Goal: Transaction & Acquisition: Purchase product/service

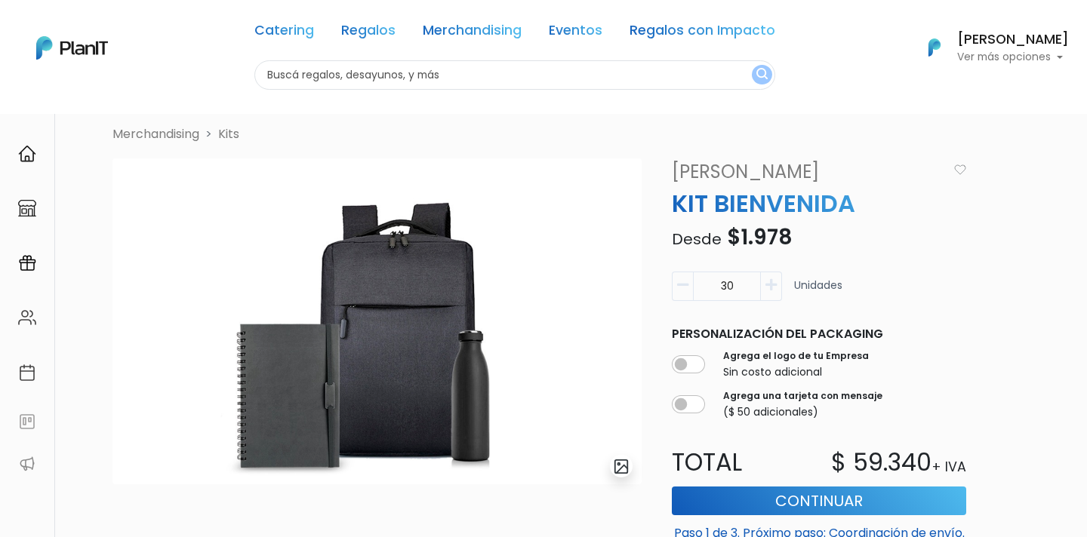
scroll to position [26, 0]
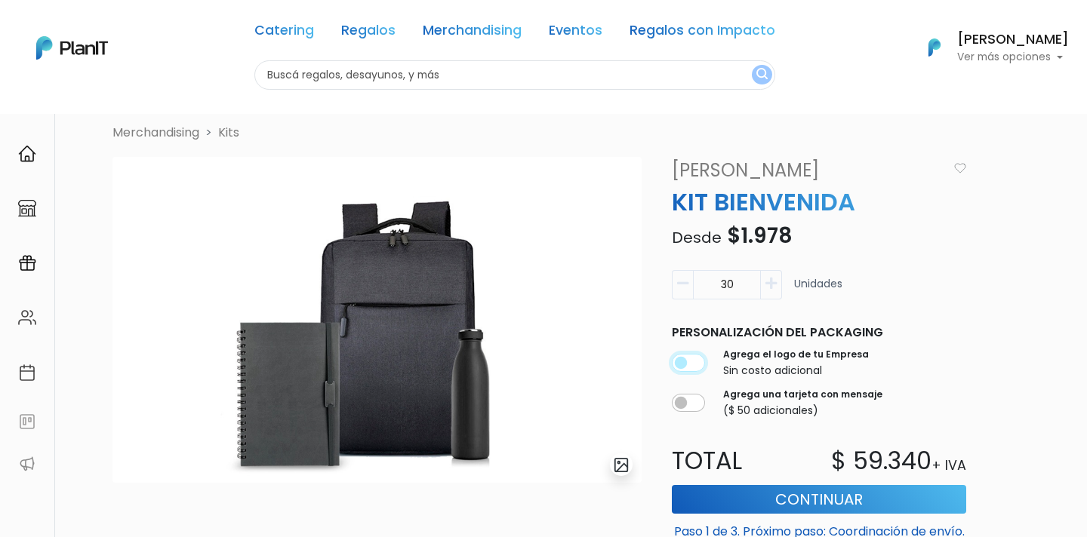
click at [694, 368] on input "checkbox" at bounding box center [688, 363] width 33 height 18
checkbox input "true"
click at [477, 26] on link "Merchandising" at bounding box center [472, 33] width 99 height 18
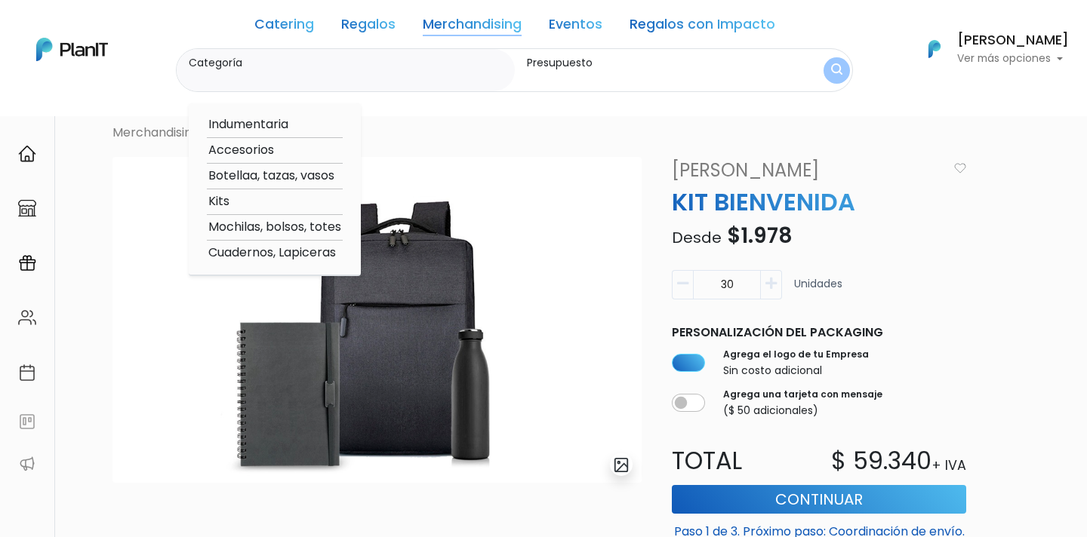
click at [288, 254] on option "Cuadernos, Lapiceras" at bounding box center [275, 253] width 136 height 19
type input "Cuadernos, Lapiceras"
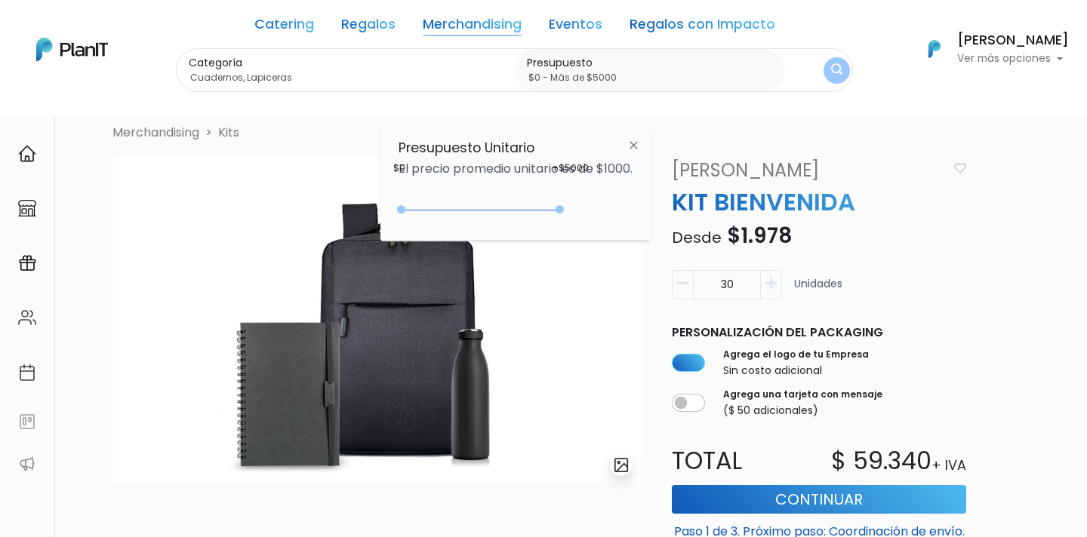
type input "$0 - Más de $5000"
drag, startPoint x: 430, startPoint y: 211, endPoint x: 684, endPoint y: 207, distance: 254.4
click at [684, 207] on body "Catering Regalos Merchandising Eventos Regalos con Impacto Catering Regalos Mer…" at bounding box center [543, 242] width 1087 height 537
click at [642, 149] on img at bounding box center [634, 144] width 28 height 27
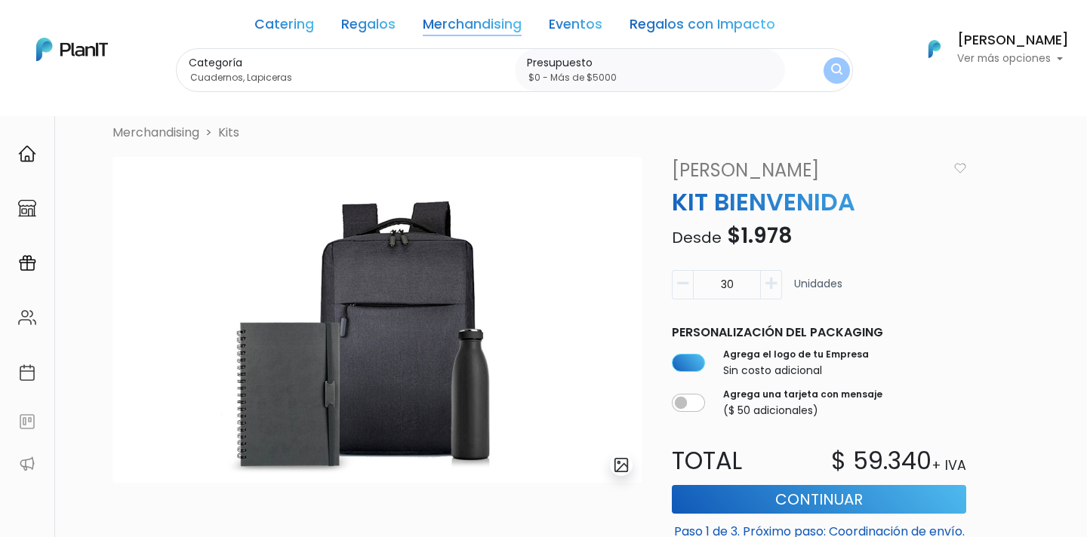
click at [836, 75] on img "submit" at bounding box center [836, 70] width 11 height 14
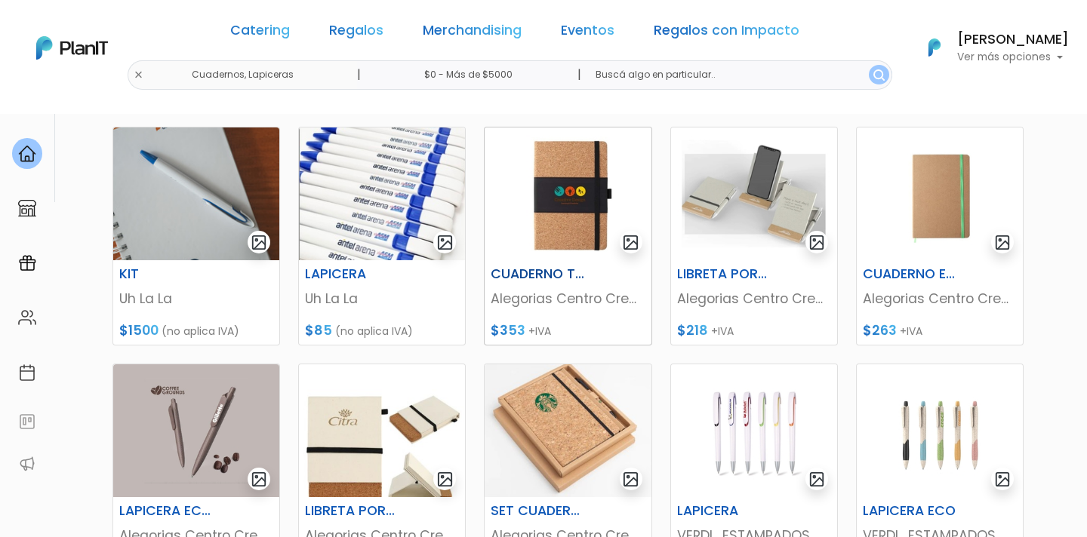
scroll to position [448, 0]
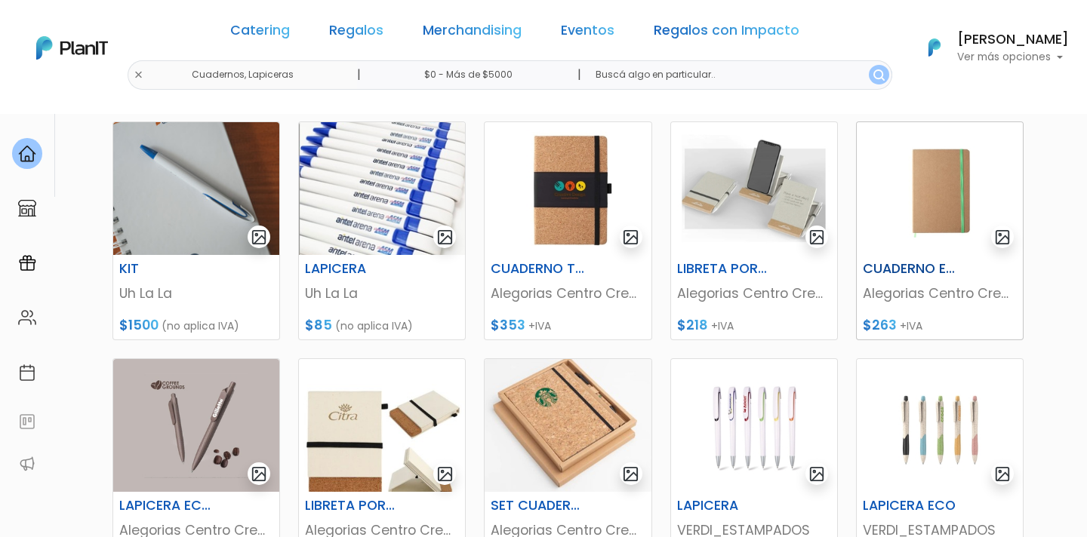
scroll to position [454, 0]
click at [208, 168] on img at bounding box center [196, 189] width 166 height 133
click at [235, 387] on img at bounding box center [196, 426] width 166 height 133
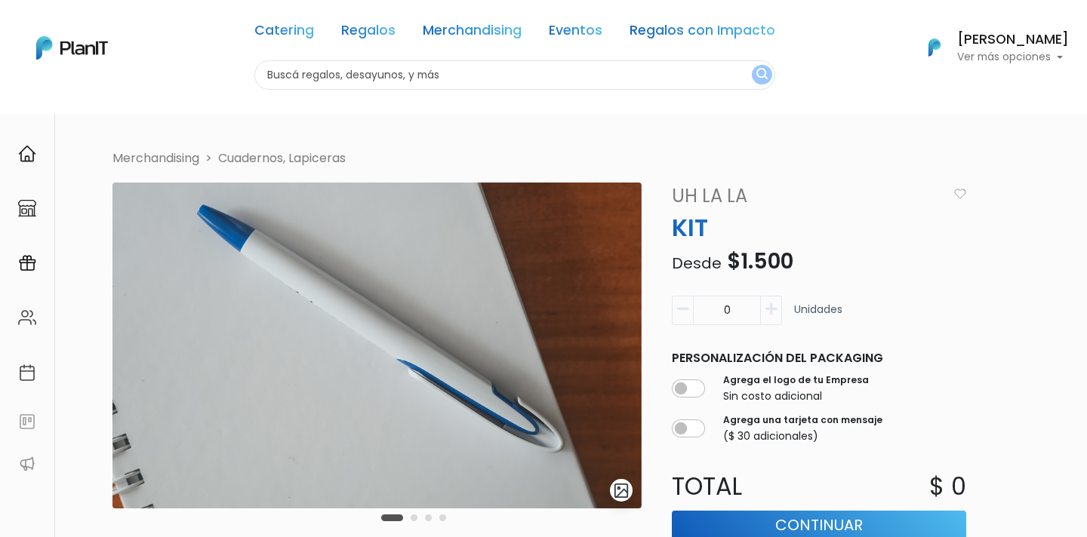
scroll to position [7, 0]
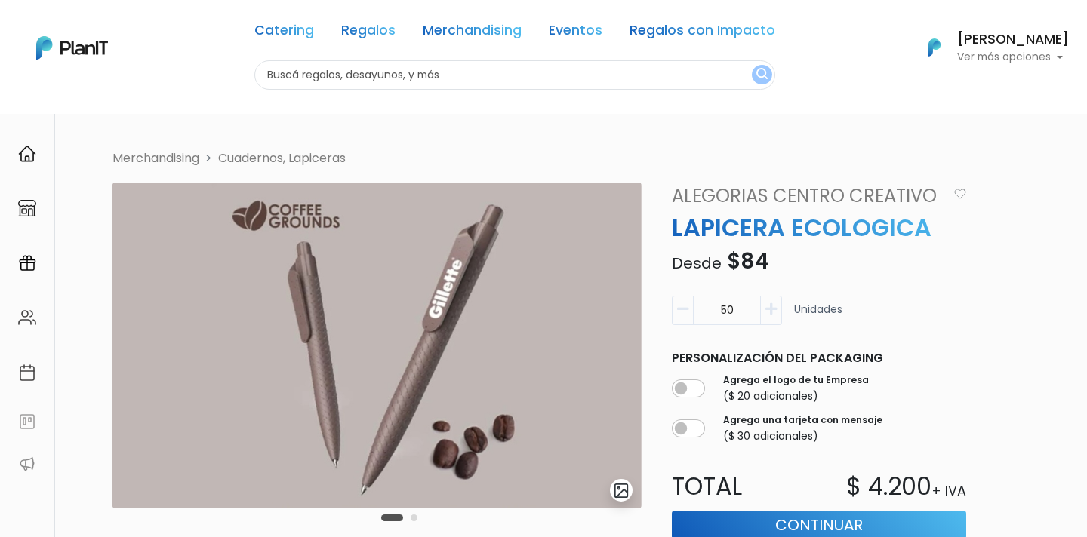
click at [704, 383] on div "Agrega el logo de tu Empresa ($ 20 adicionales)" at bounding box center [819, 389] width 294 height 37
click at [693, 393] on input "checkbox" at bounding box center [688, 389] width 33 height 18
checkbox input "true"
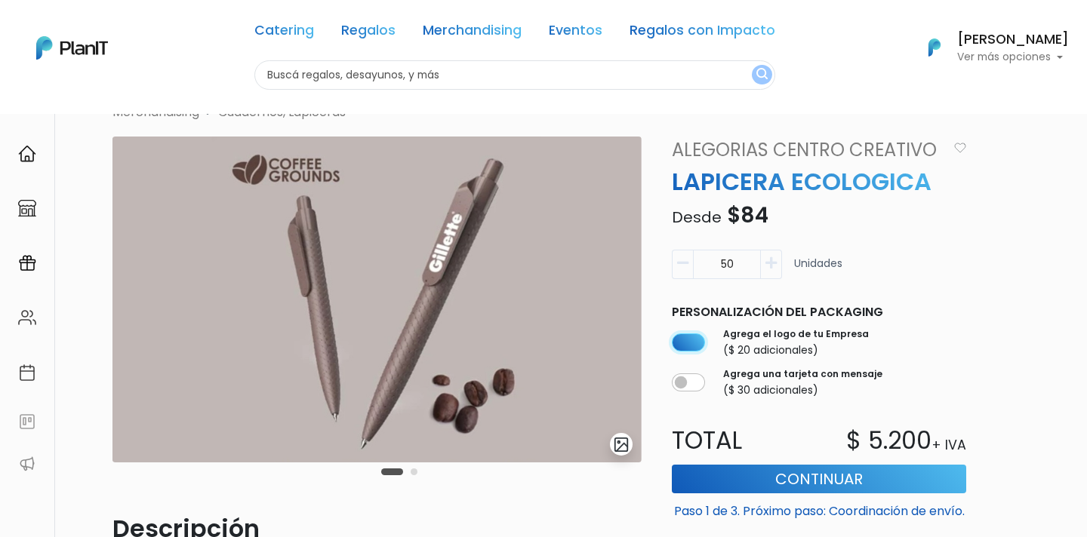
scroll to position [45, 0]
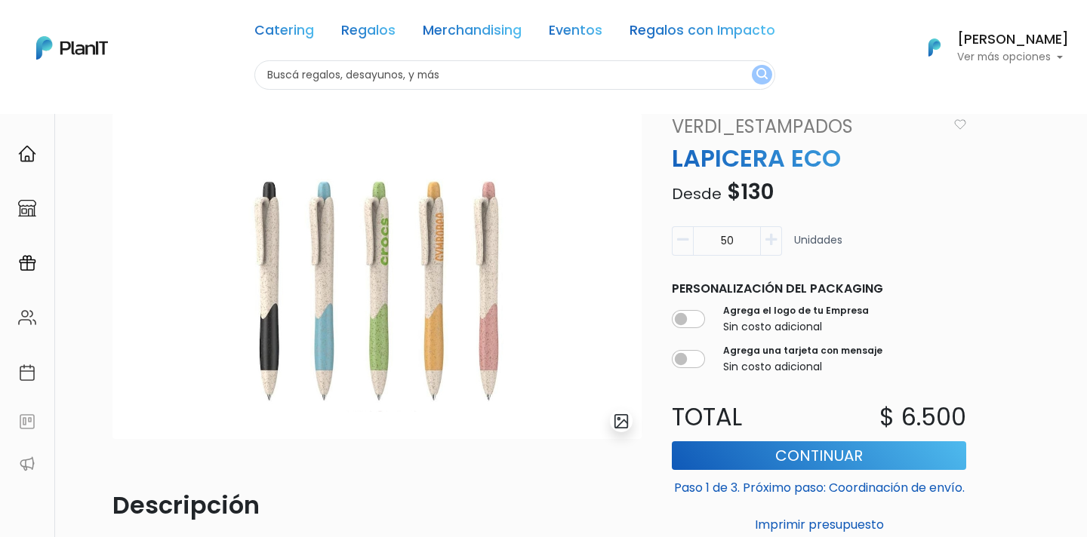
scroll to position [73, 0]
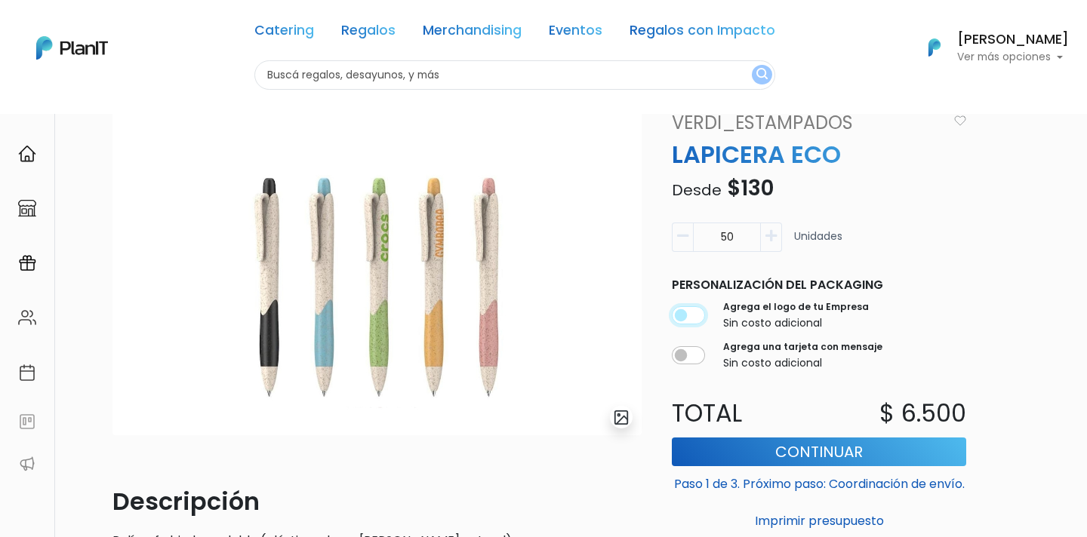
click at [692, 308] on input "checkbox" at bounding box center [688, 315] width 33 height 18
checkbox input "true"
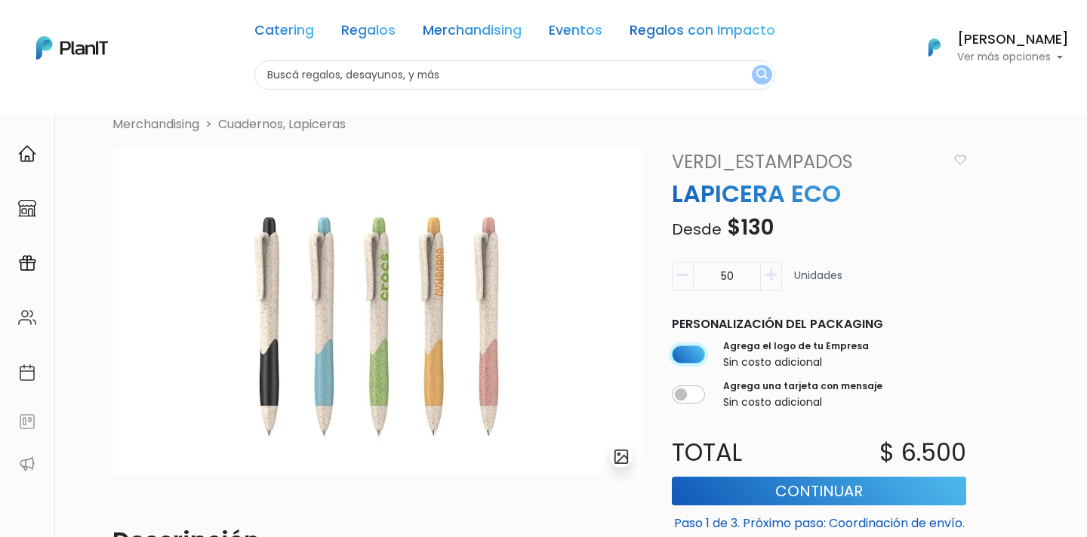
scroll to position [33, 0]
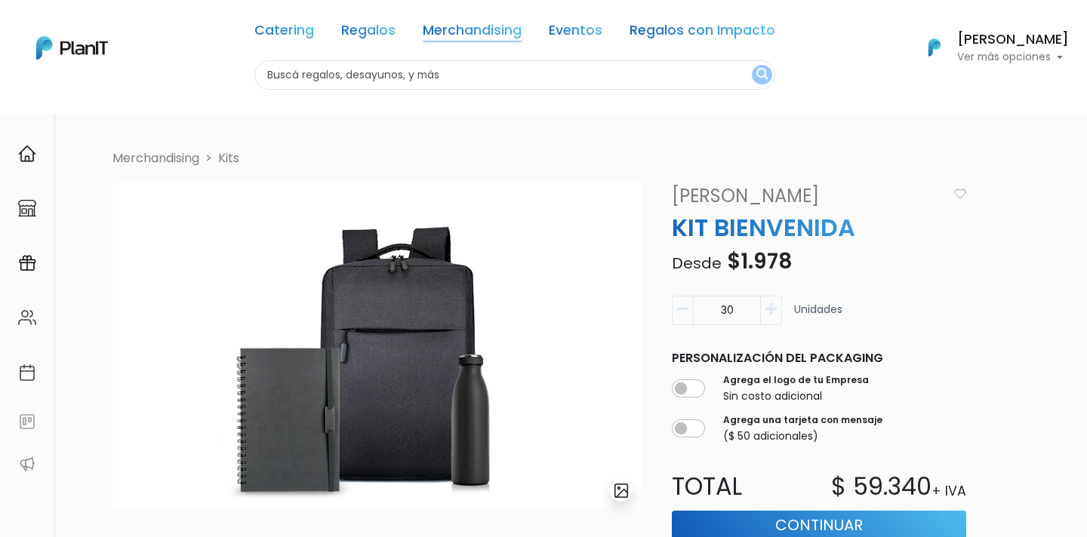
click at [449, 31] on link "Merchandising" at bounding box center [472, 33] width 99 height 18
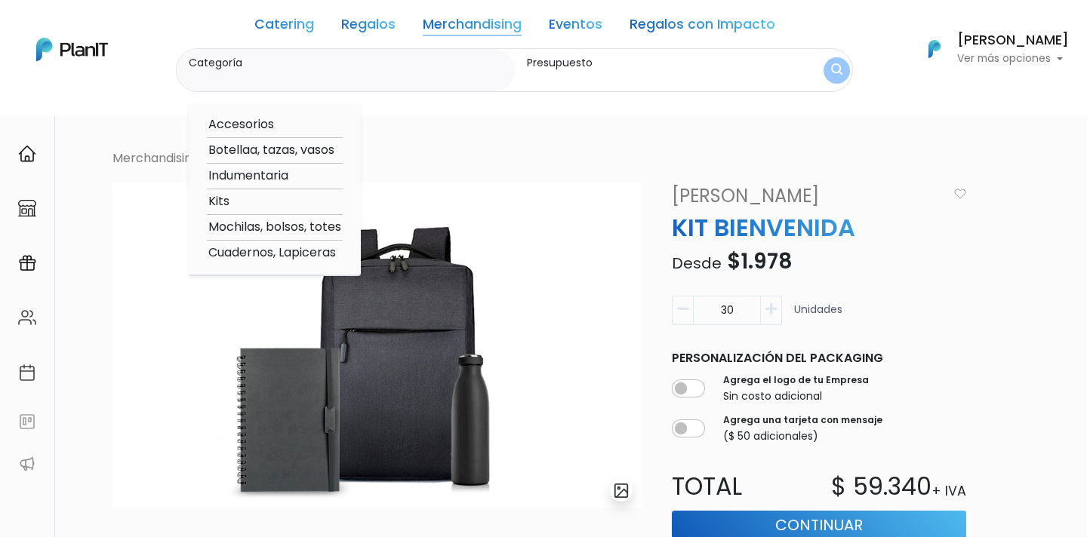
click at [252, 251] on option "Cuadernos, Lapiceras" at bounding box center [275, 253] width 136 height 19
type input "Cuadernos, Lapiceras"
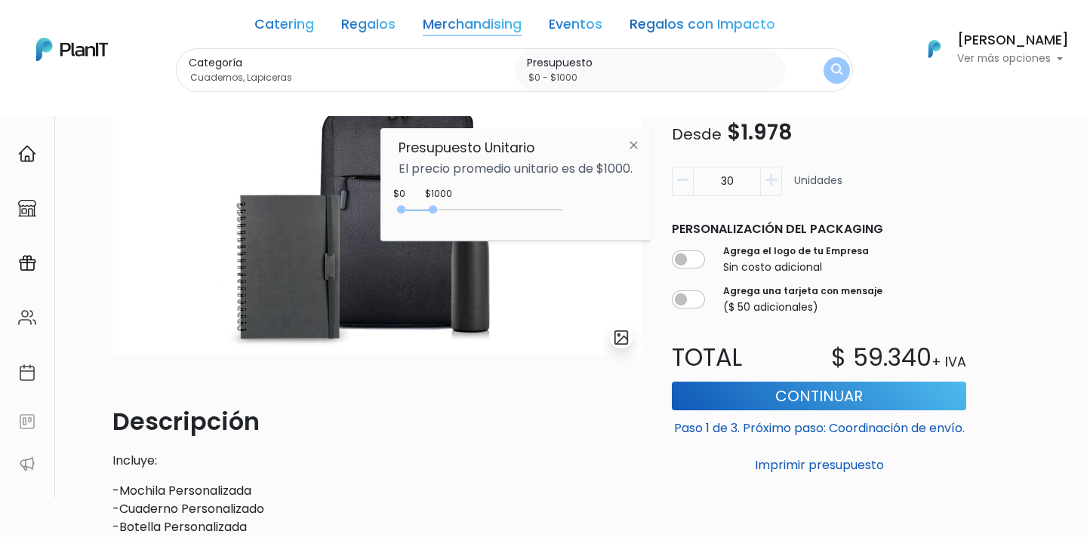
scroll to position [152, 0]
type input "$0 - Más de $5000"
drag, startPoint x: 438, startPoint y: 213, endPoint x: 596, endPoint y: 196, distance: 159.5
click at [596, 196] on div "Presupuesto Unitario El precio promedio unitario es de $1000. +$5000 $0 0 : 500…" at bounding box center [515, 184] width 270 height 112
click at [639, 146] on img at bounding box center [634, 144] width 28 height 27
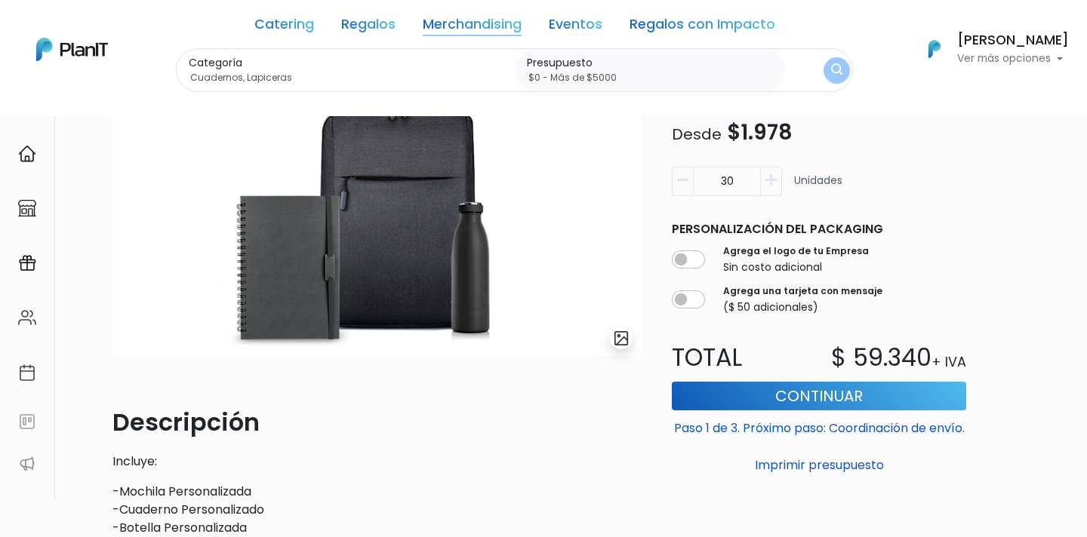
click at [861, 75] on div "Catering Regalos Merchandising Eventos Regalos con Impacto Catering Regalos Mer…" at bounding box center [543, 49] width 1087 height 86
click at [842, 75] on button "submit" at bounding box center [837, 70] width 26 height 26
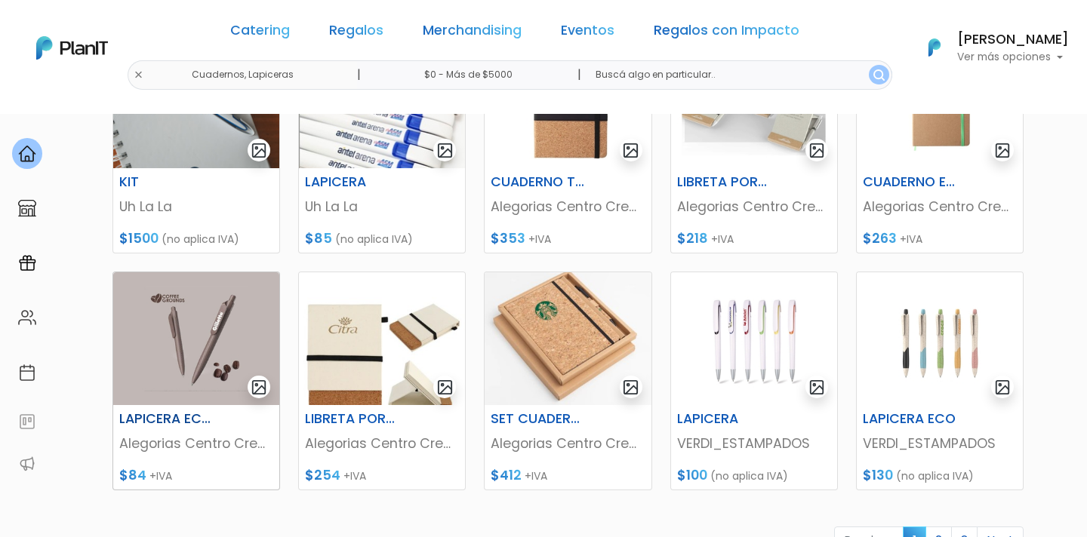
click at [158, 348] on img at bounding box center [196, 339] width 166 height 133
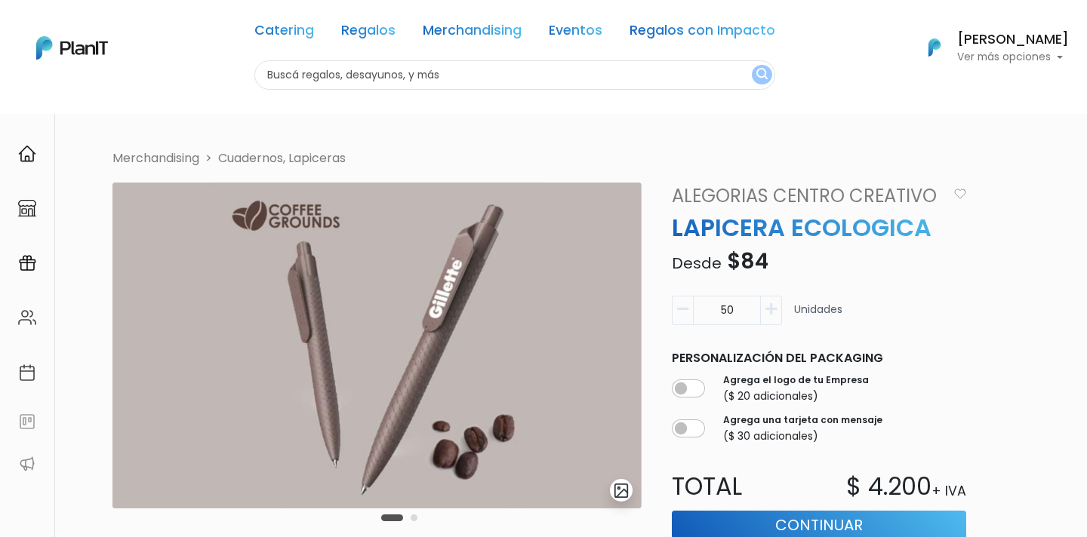
click at [740, 307] on input "50" at bounding box center [727, 310] width 68 height 29
click at [772, 310] on icon "button" at bounding box center [770, 310] width 11 height 14
click at [746, 307] on input "51" at bounding box center [727, 310] width 68 height 29
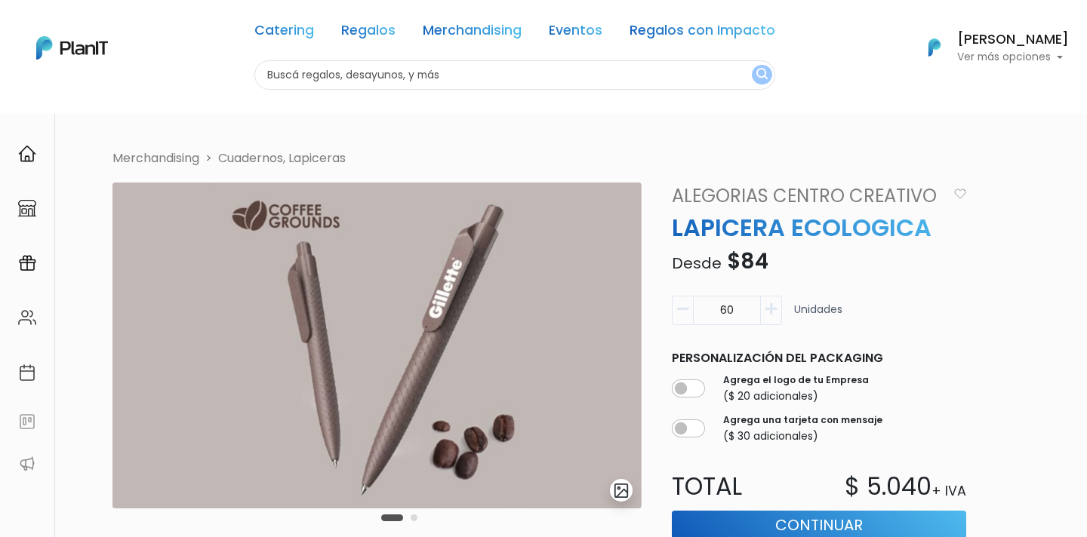
type input "60"
click at [919, 341] on form "60 Unidades Personalización del packaging Agrega el logo de tu Empresa ($ 20 ad…" at bounding box center [819, 449] width 313 height 318
click at [377, 27] on link "Regalos" at bounding box center [368, 33] width 54 height 18
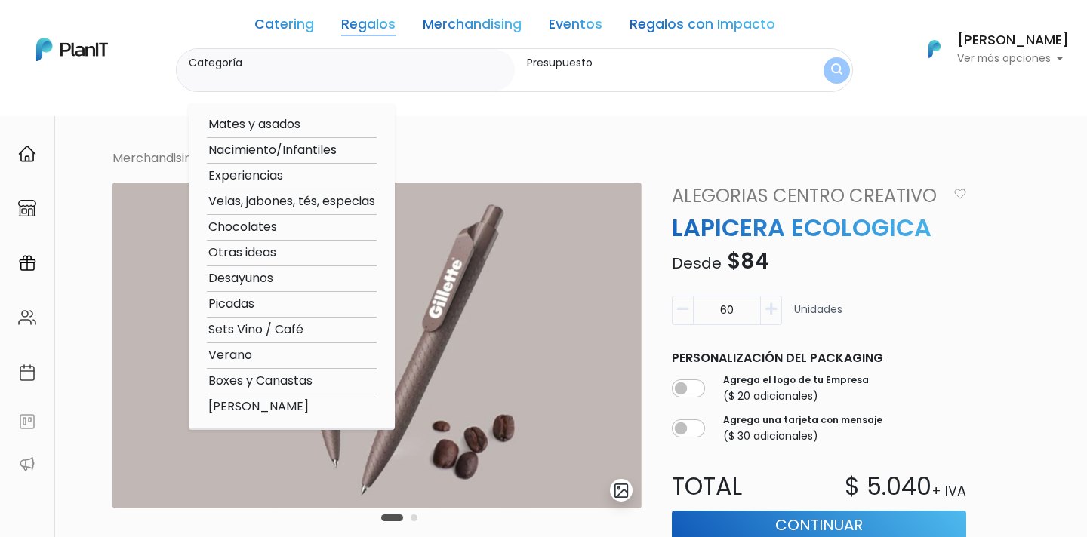
click at [356, 24] on link "Regalos" at bounding box center [368, 27] width 54 height 18
click at [381, 26] on link "Regalos" at bounding box center [368, 27] width 54 height 18
click at [213, 87] on div "Categoría Mates y asados Nacimiento/Infantiles Experiencias Velas, jabones, tés…" at bounding box center [346, 70] width 338 height 43
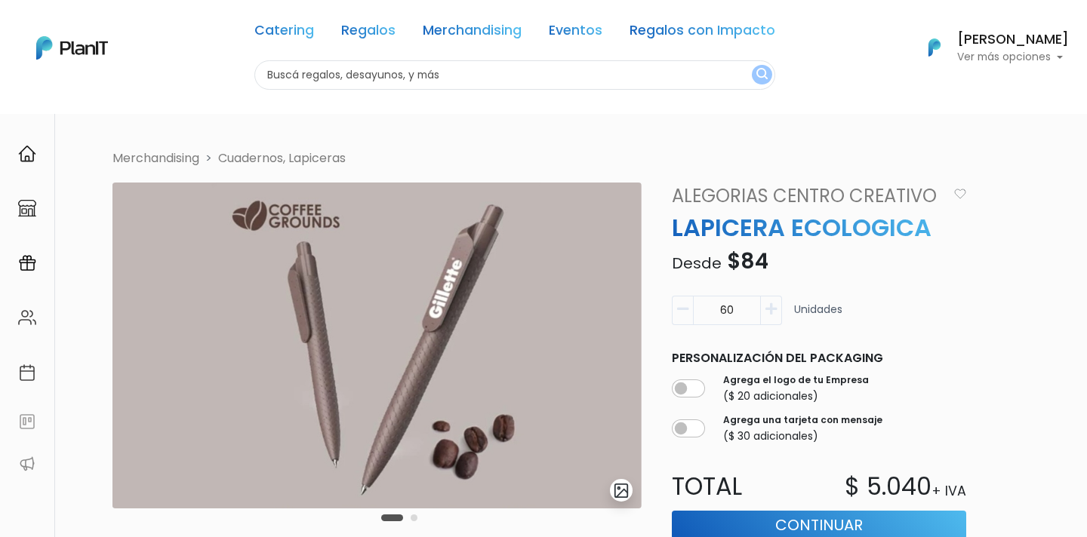
click at [482, 72] on input "text" at bounding box center [514, 74] width 521 height 29
type input "regalos"
click at [760, 75] on img "submit" at bounding box center [761, 75] width 11 height 14
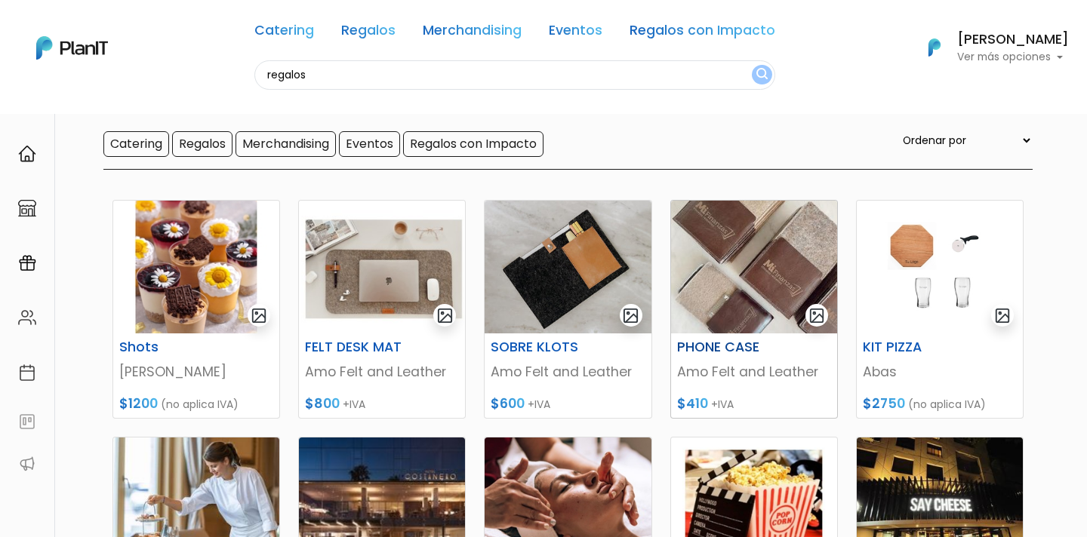
scroll to position [112, 0]
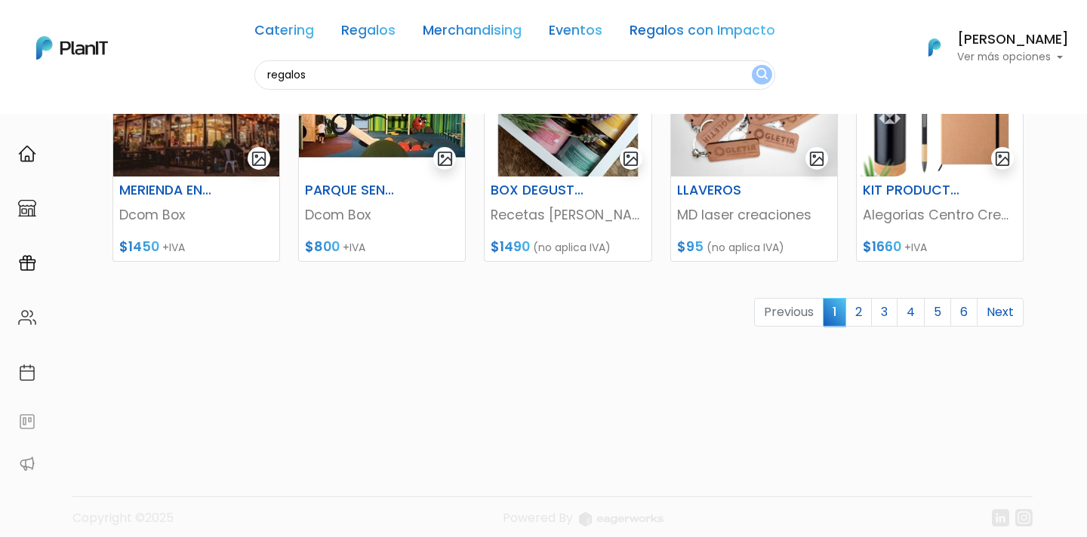
scroll to position [747, 0]
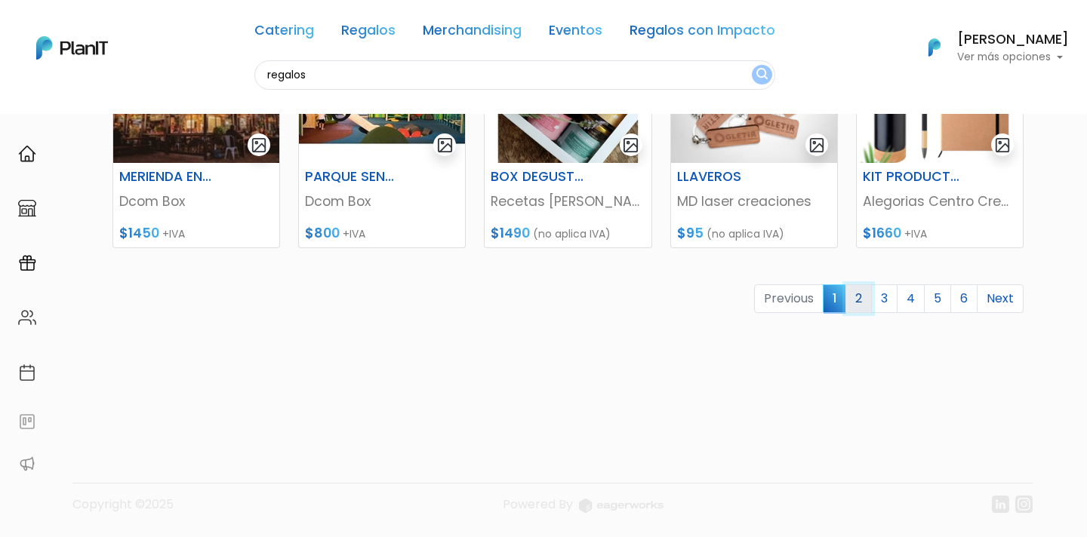
click at [867, 295] on link "2" at bounding box center [858, 299] width 26 height 29
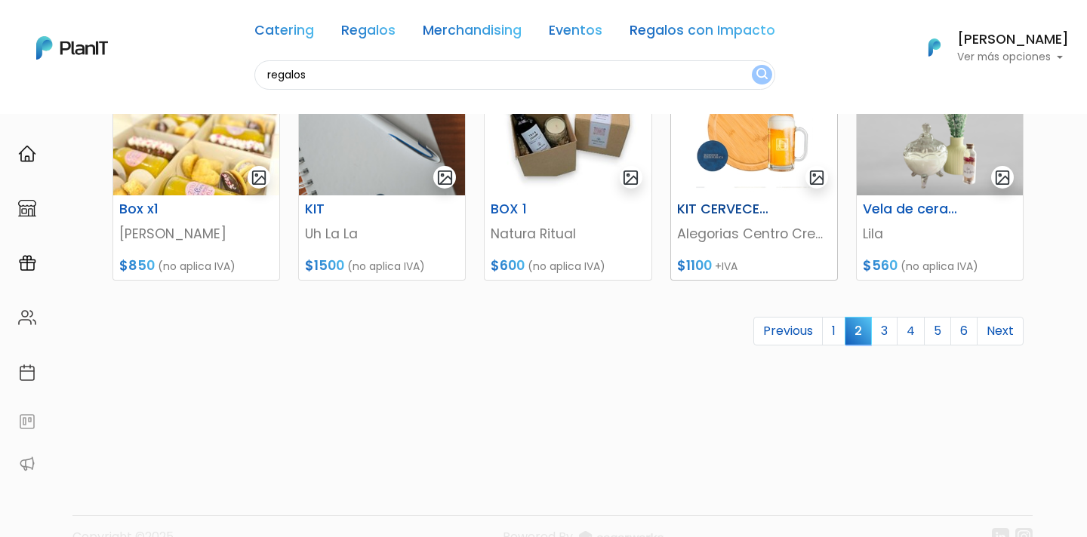
scroll to position [747, 0]
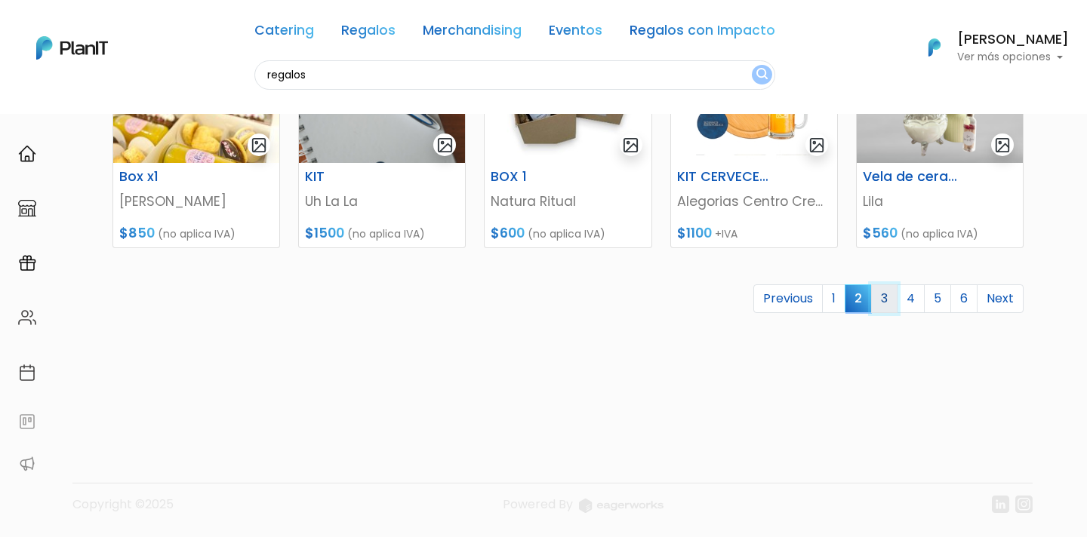
click at [885, 298] on link "3" at bounding box center [884, 299] width 26 height 29
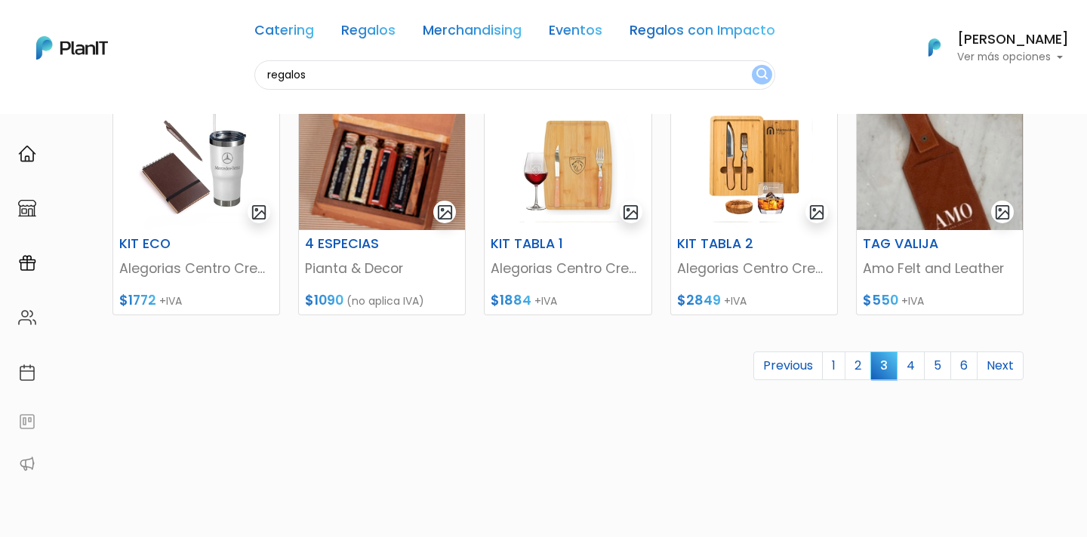
scroll to position [678, 0]
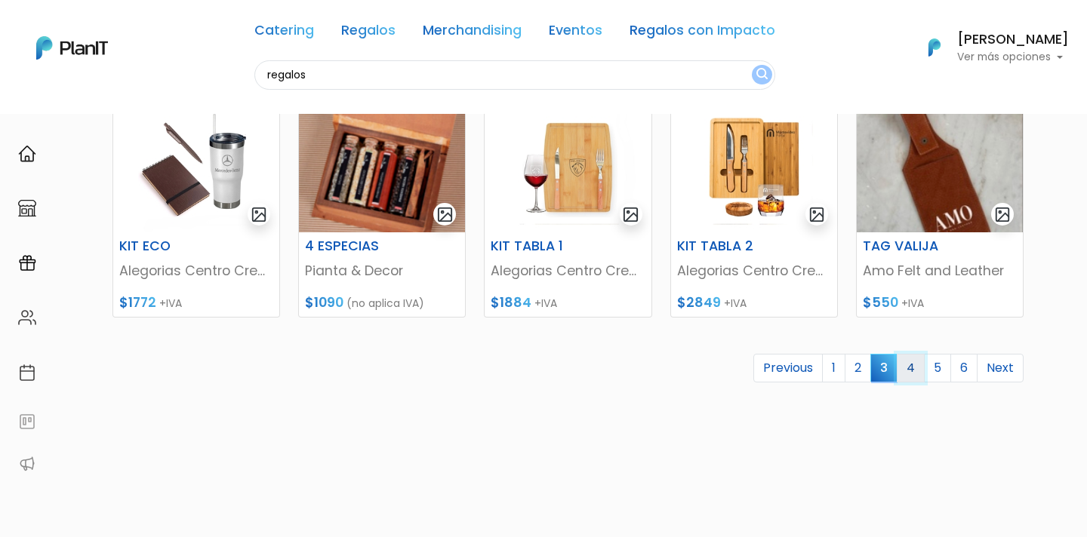
click at [909, 374] on link "4" at bounding box center [911, 368] width 28 height 29
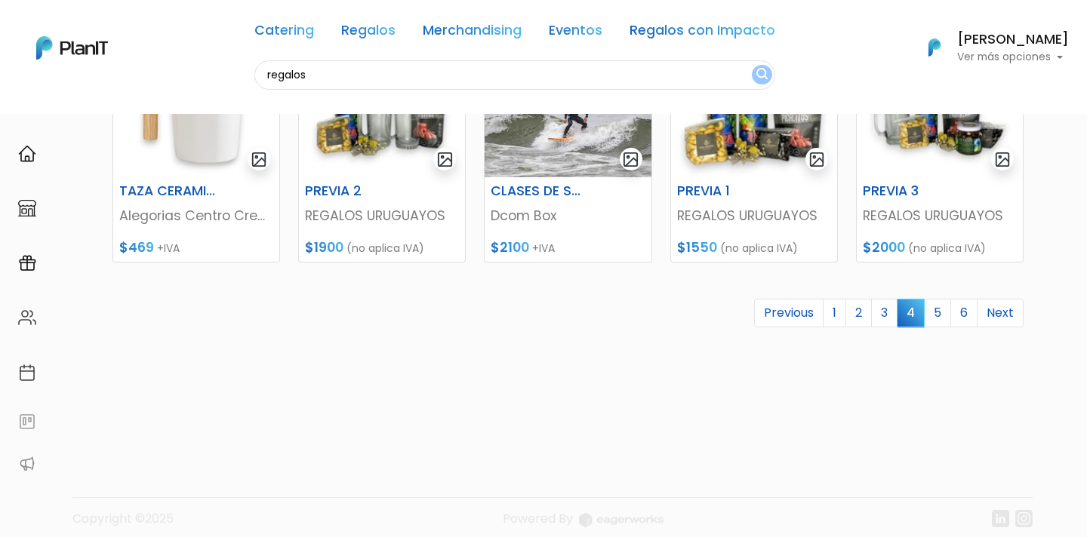
scroll to position [747, 0]
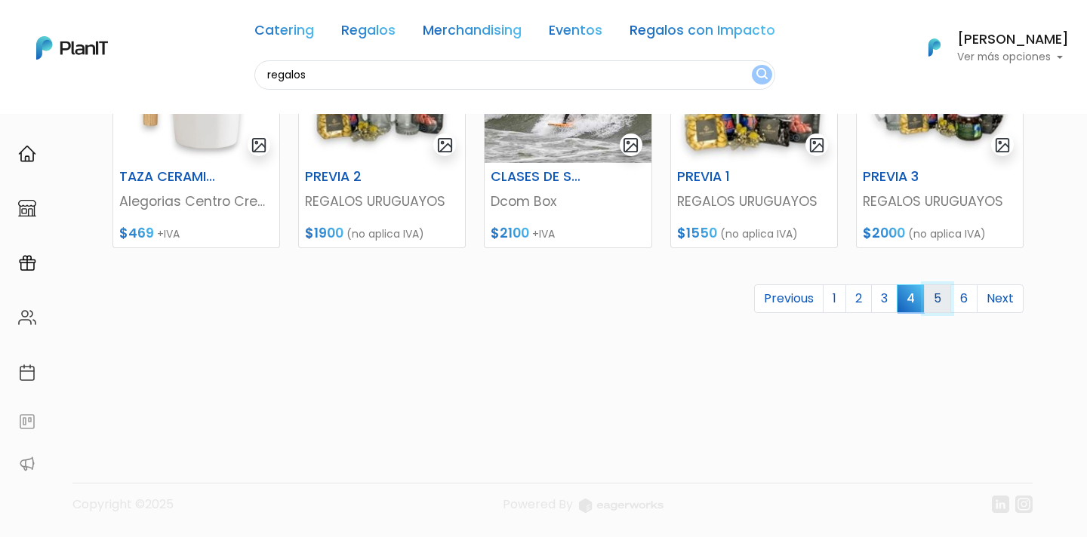
click at [935, 302] on link "5" at bounding box center [937, 299] width 27 height 29
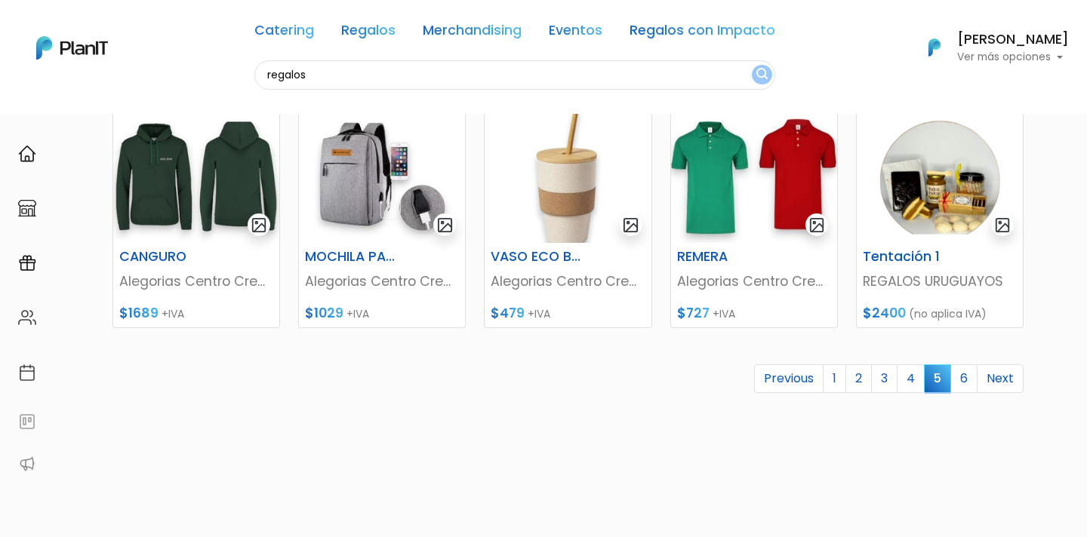
scroll to position [747, 0]
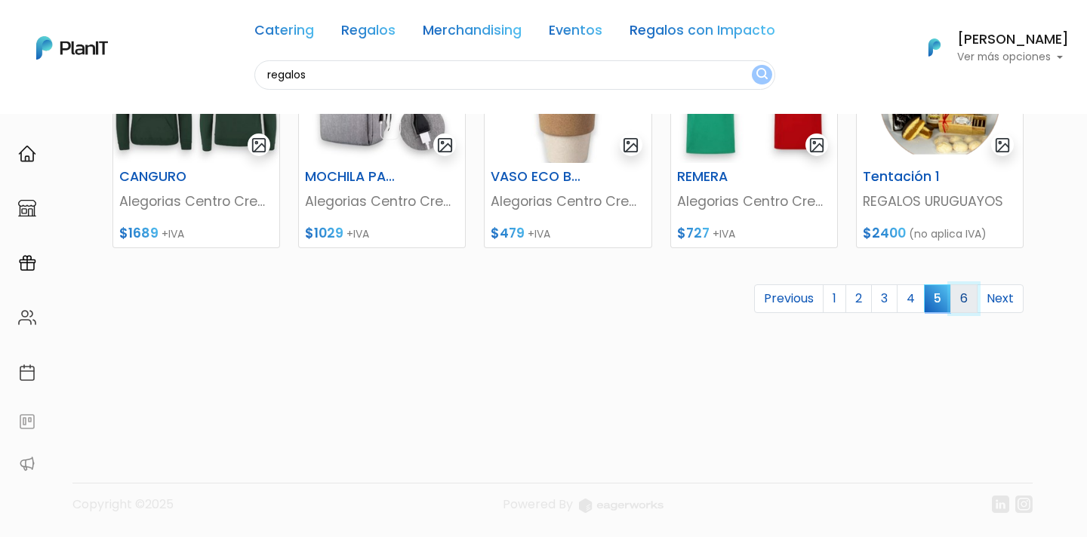
click at [966, 303] on link "6" at bounding box center [963, 299] width 27 height 29
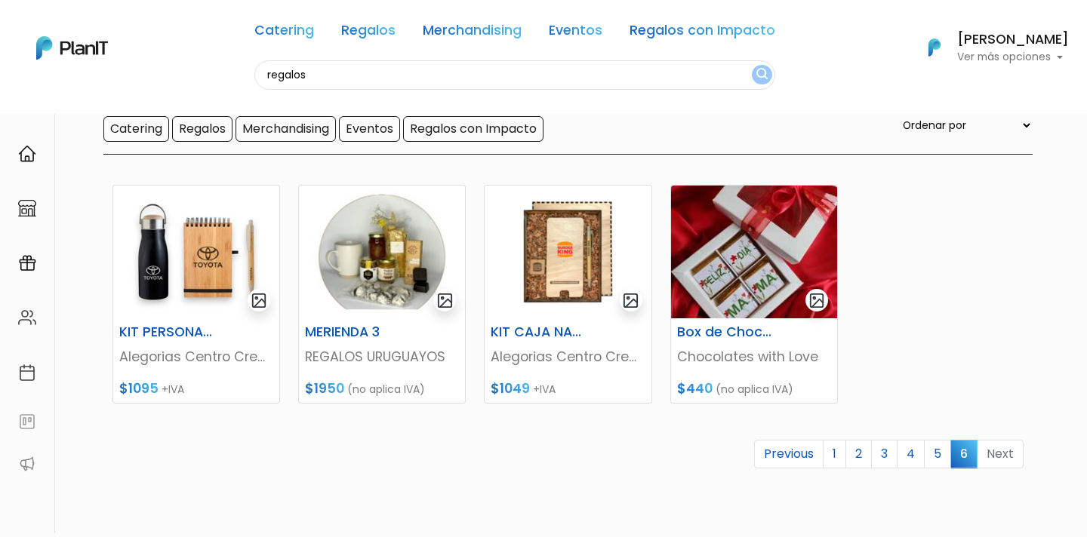
scroll to position [120, 0]
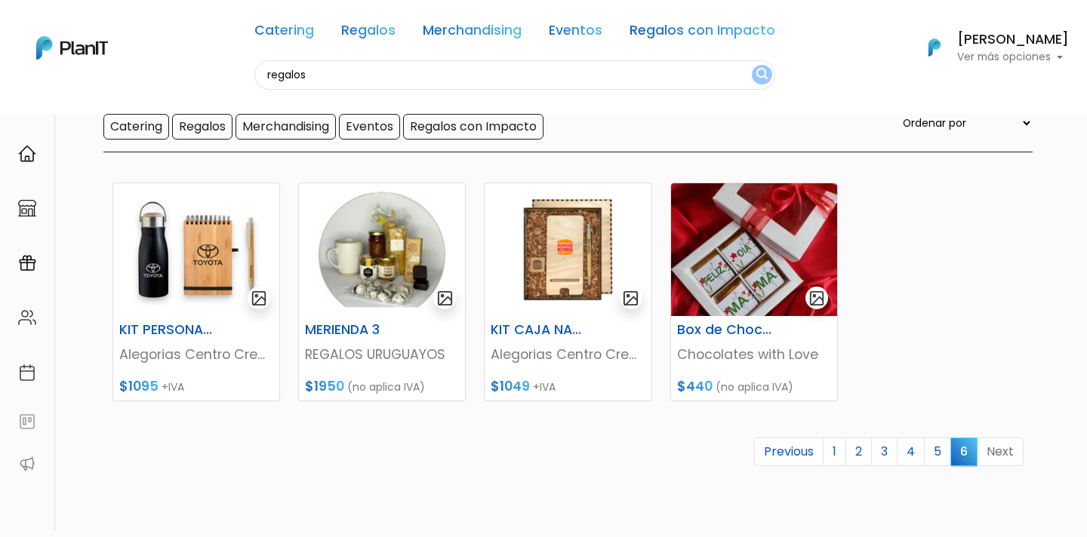
click at [1011, 452] on li "Next" at bounding box center [1001, 452] width 46 height 29
click at [380, 35] on link "Regalos" at bounding box center [368, 33] width 54 height 18
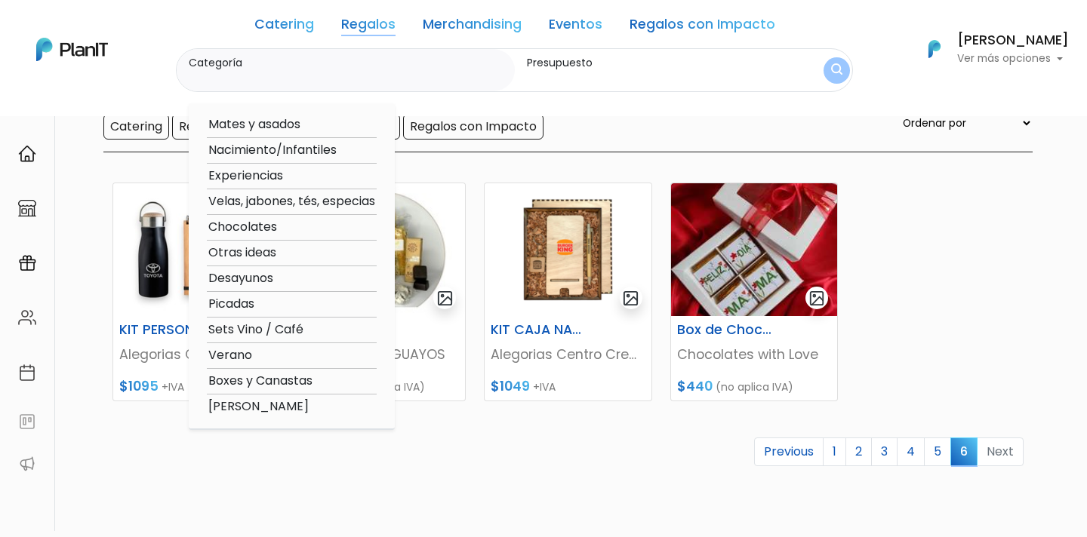
click at [260, 383] on option "Boxes y Canastas" at bounding box center [292, 381] width 170 height 19
type input "Boxes y Canastas"
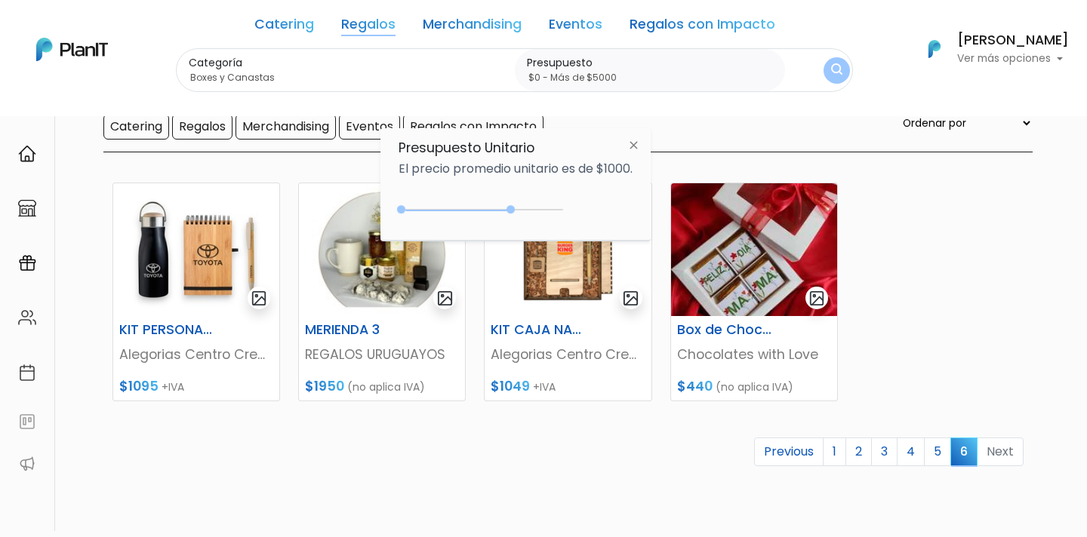
type input "$0 - Más de $5000"
drag, startPoint x: 431, startPoint y: 210, endPoint x: 586, endPoint y: 209, distance: 154.8
click at [586, 209] on div "$3450 $0 0 : 3450 0 3450 0,5000" at bounding box center [516, 213] width 234 height 30
click at [837, 69] on img "submit" at bounding box center [836, 70] width 11 height 14
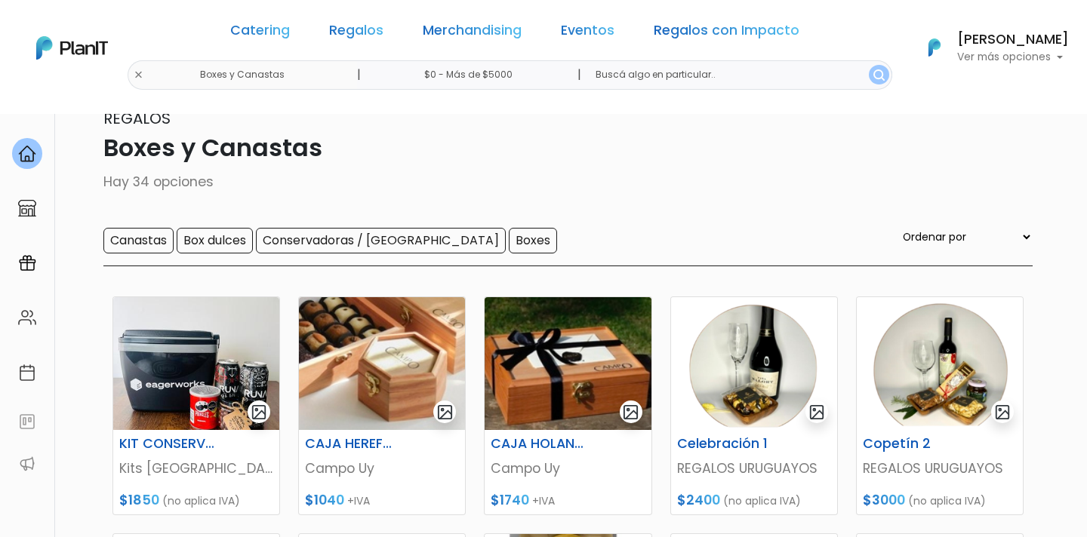
scroll to position [43, 0]
click at [565, 350] on img at bounding box center [568, 363] width 166 height 133
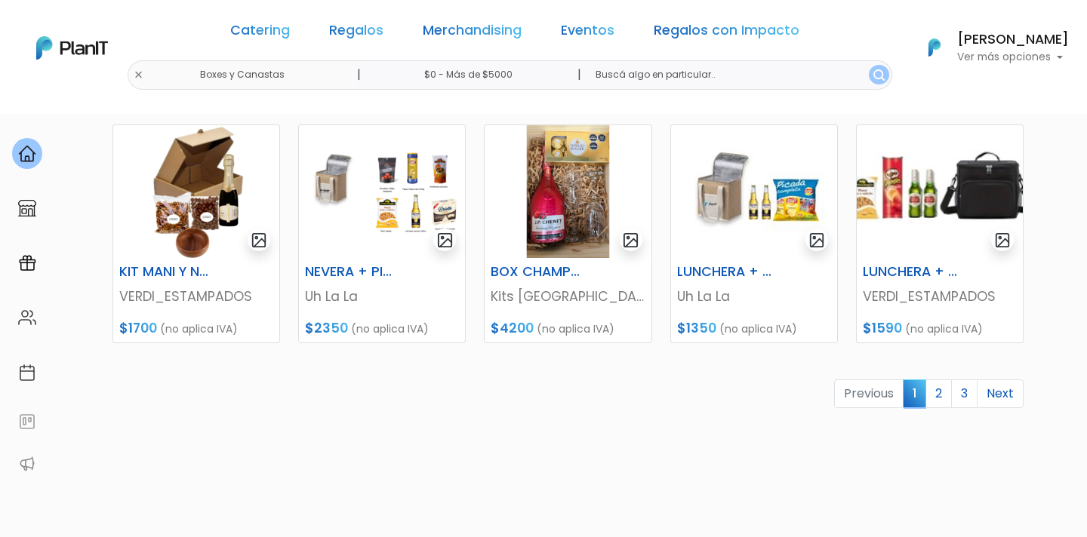
scroll to position [784, 0]
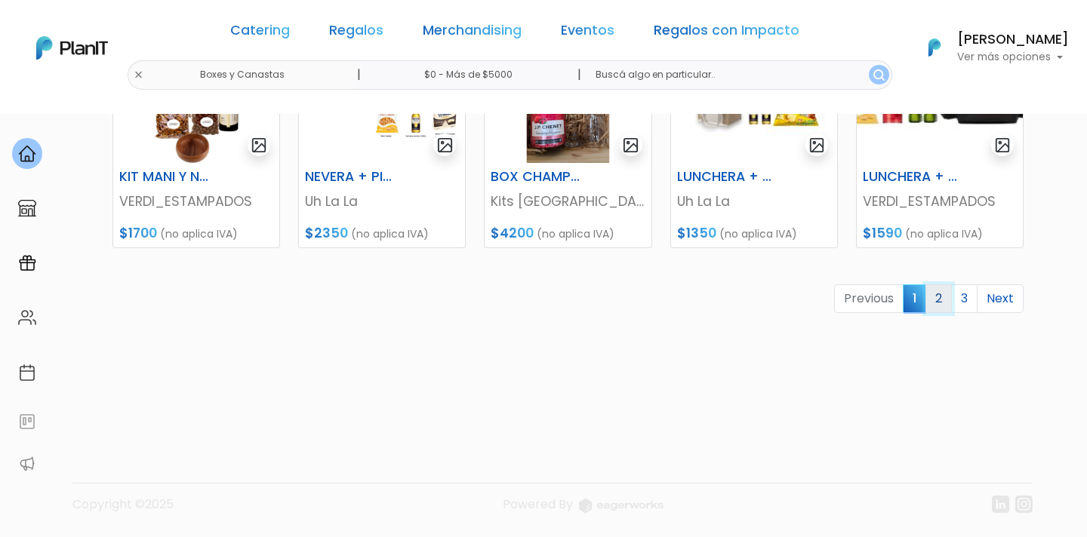
click at [942, 293] on link "2" at bounding box center [939, 299] width 26 height 29
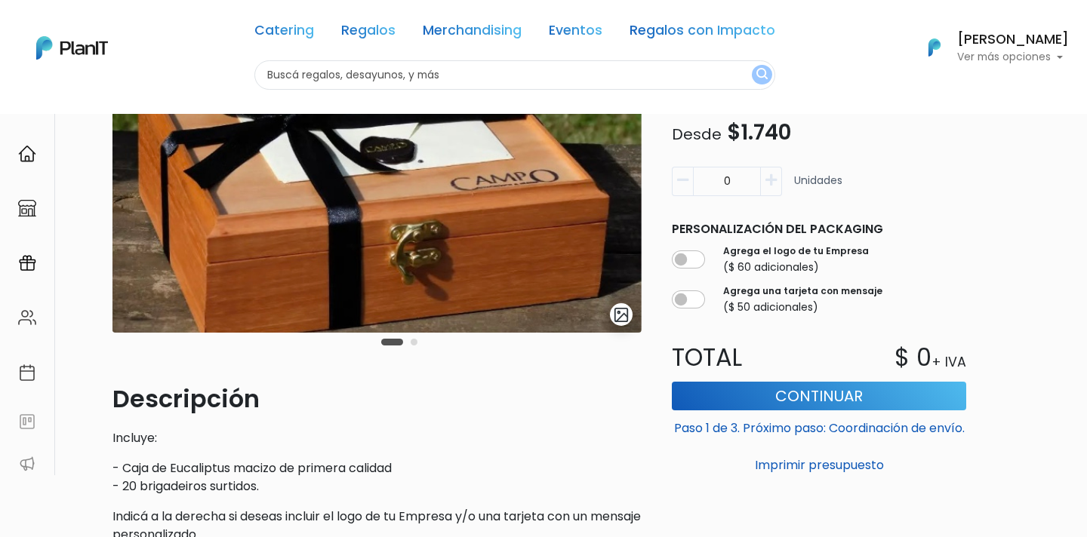
scroll to position [166, 0]
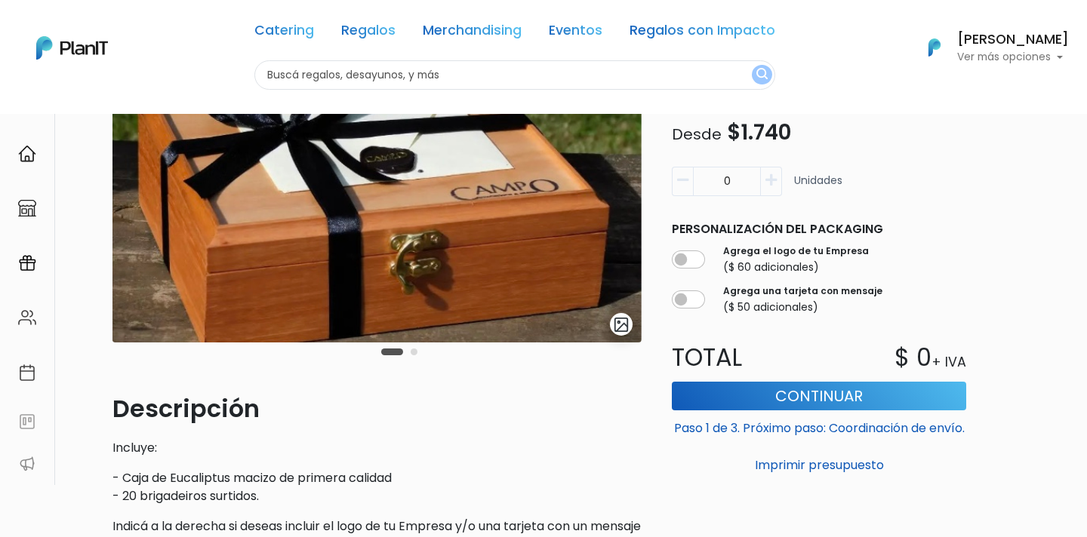
click at [412, 359] on div "Carousel Pagination" at bounding box center [399, 352] width 44 height 18
click at [412, 355] on button "Carousel Page 2" at bounding box center [414, 352] width 7 height 7
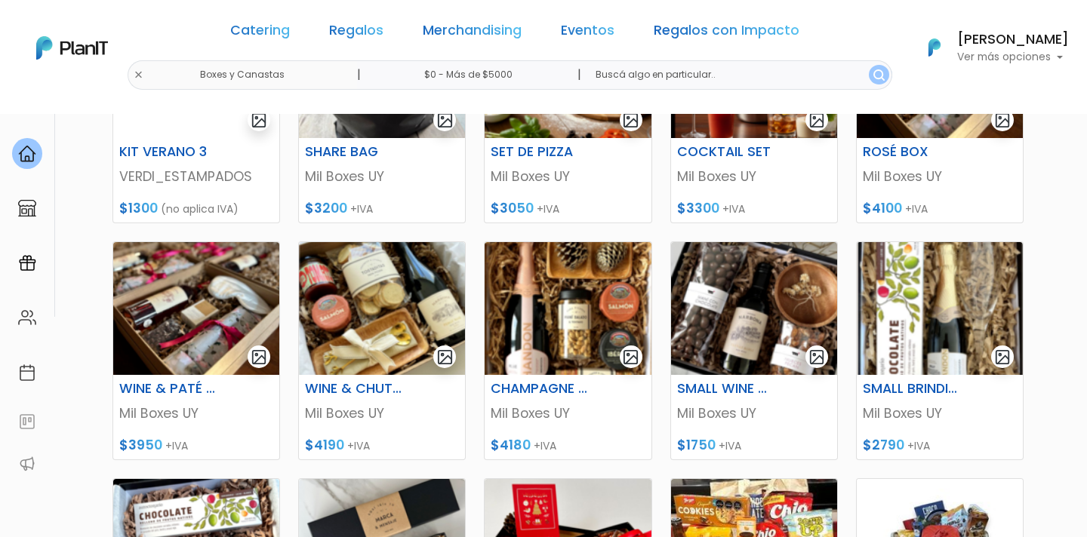
scroll to position [338, 0]
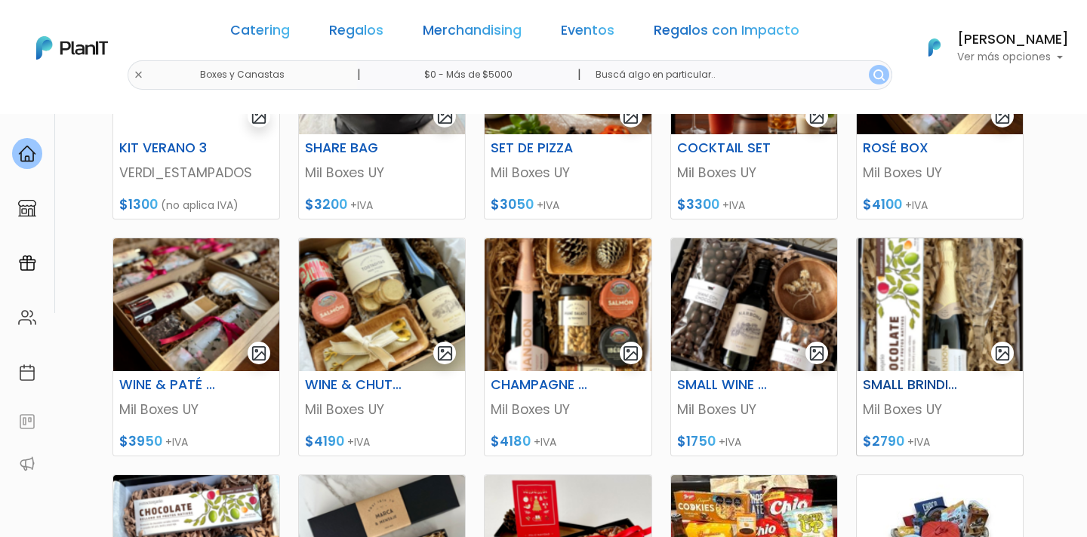
click at [901, 303] on img at bounding box center [940, 305] width 166 height 133
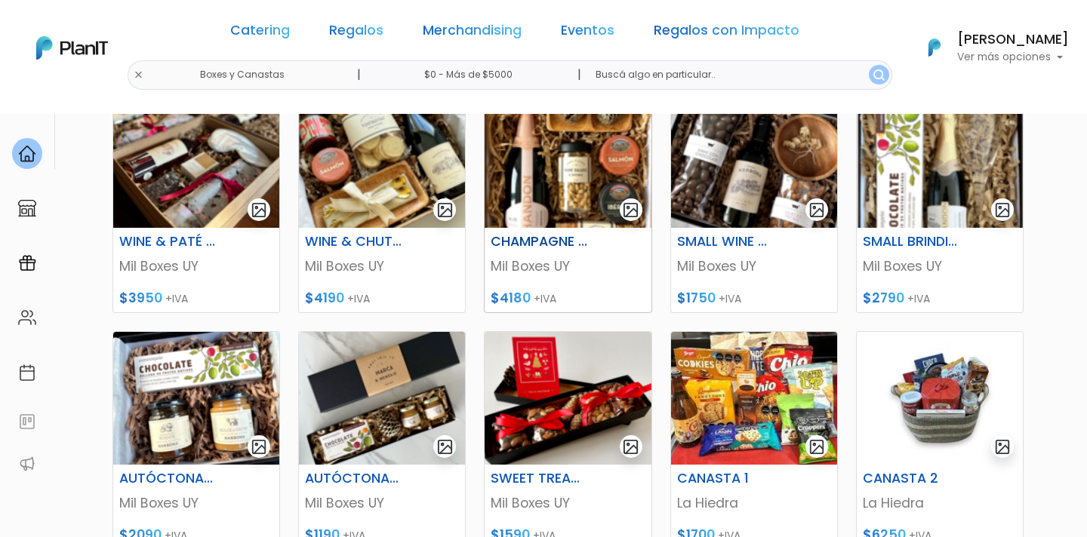
scroll to position [482, 0]
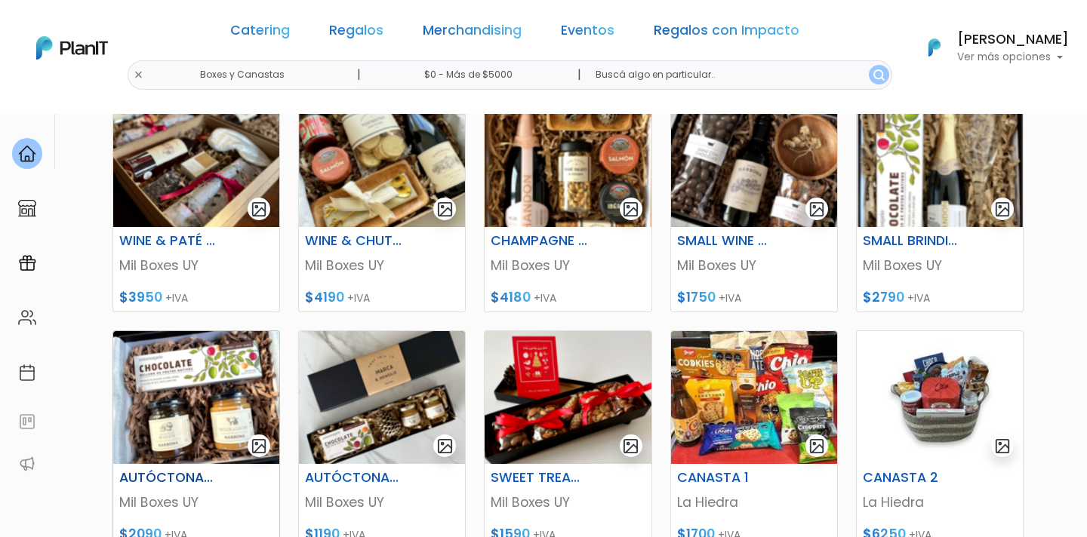
click at [228, 383] on img at bounding box center [196, 397] width 166 height 133
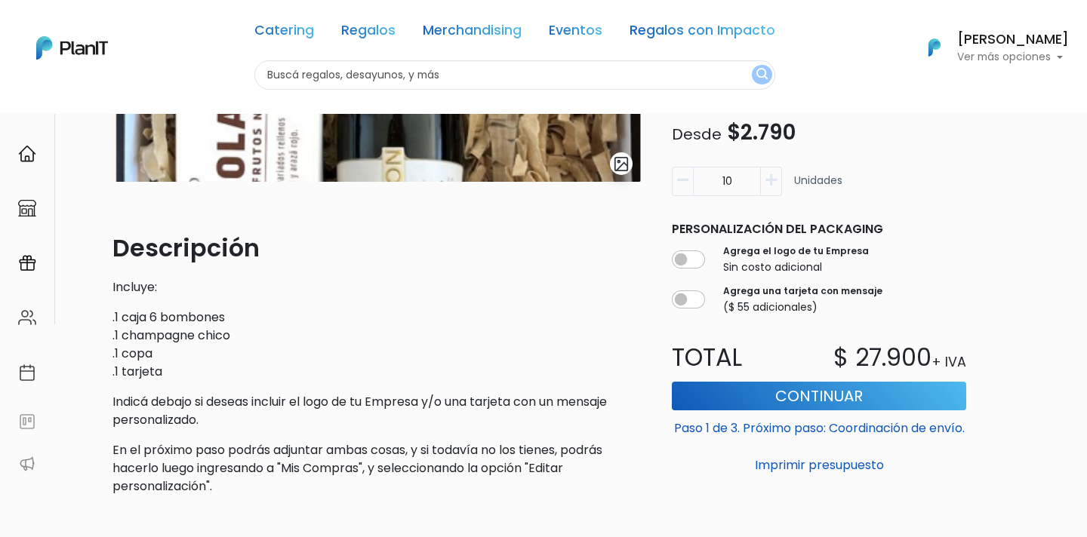
scroll to position [253, 0]
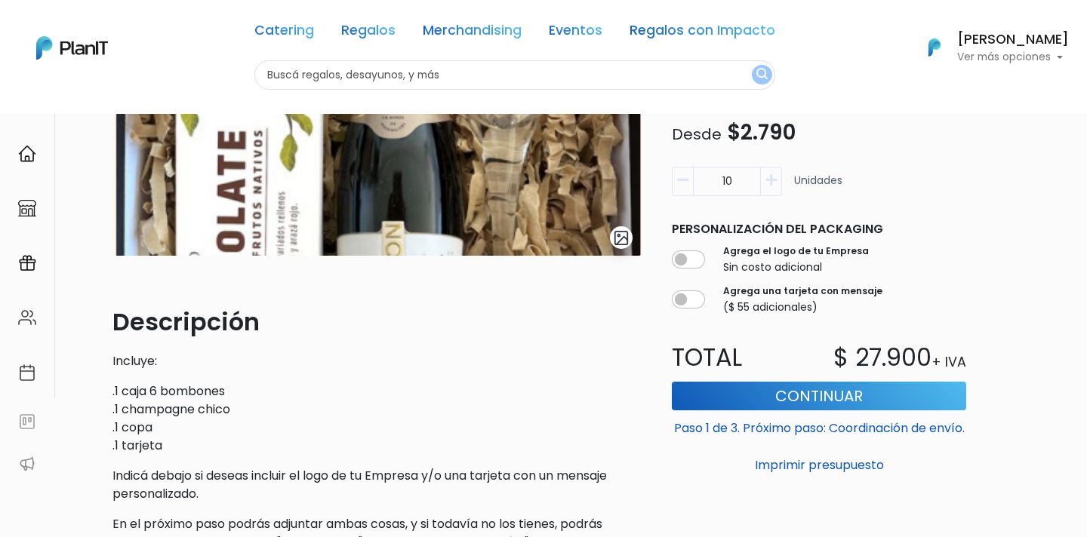
click at [734, 189] on input "10" at bounding box center [727, 181] width 68 height 29
type input "1"
click at [956, 298] on div "Agrega una tarjeta con mensaje ($ 55 adicionales)" at bounding box center [819, 300] width 294 height 37
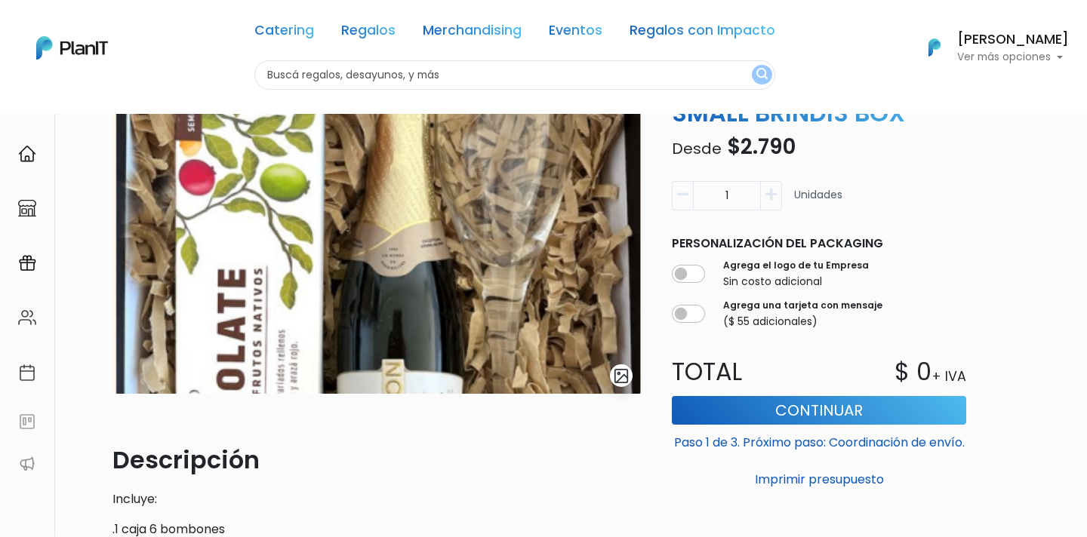
scroll to position [54, 0]
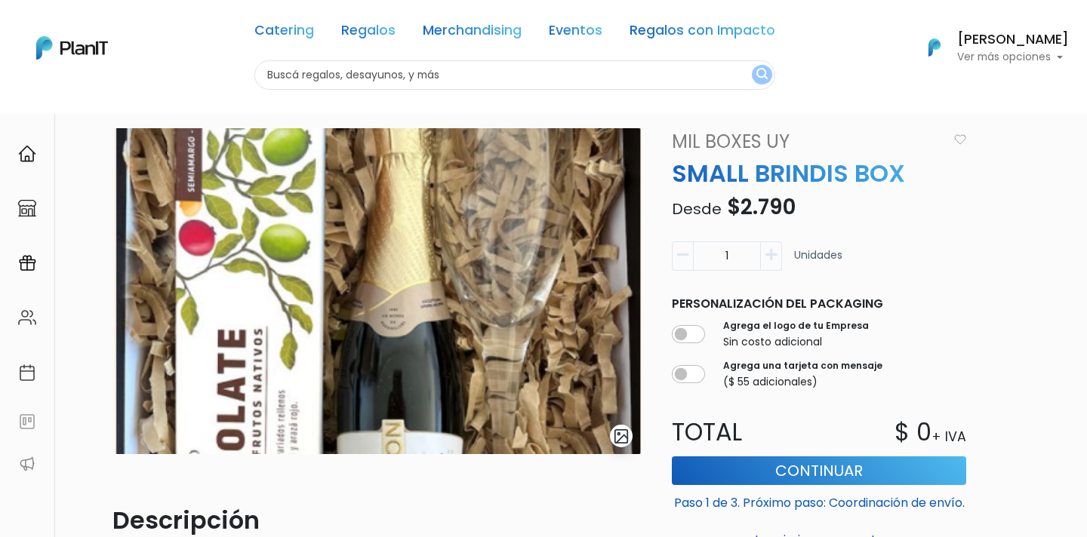
click at [470, 294] on img at bounding box center [376, 291] width 529 height 326
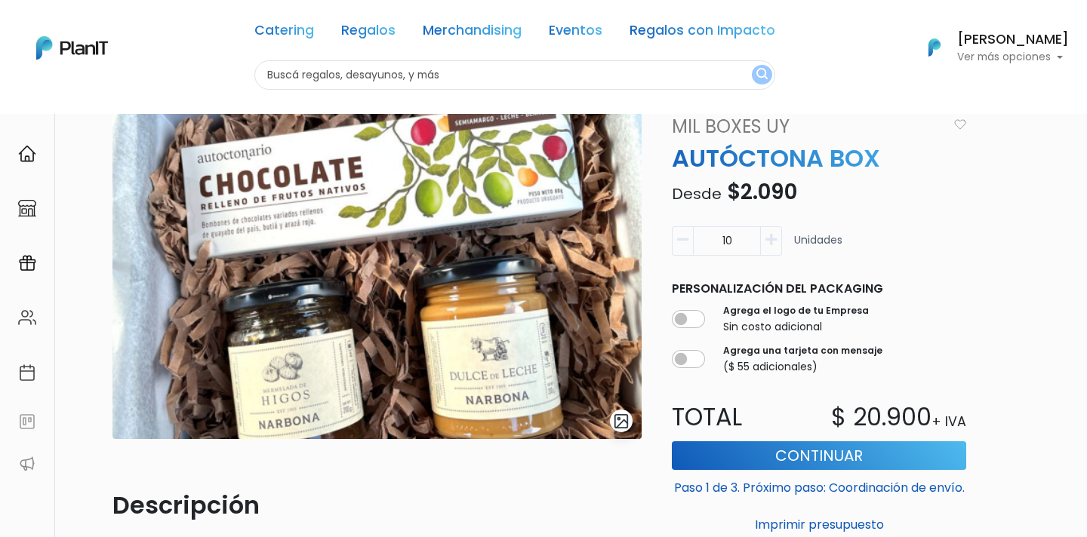
scroll to position [69, 0]
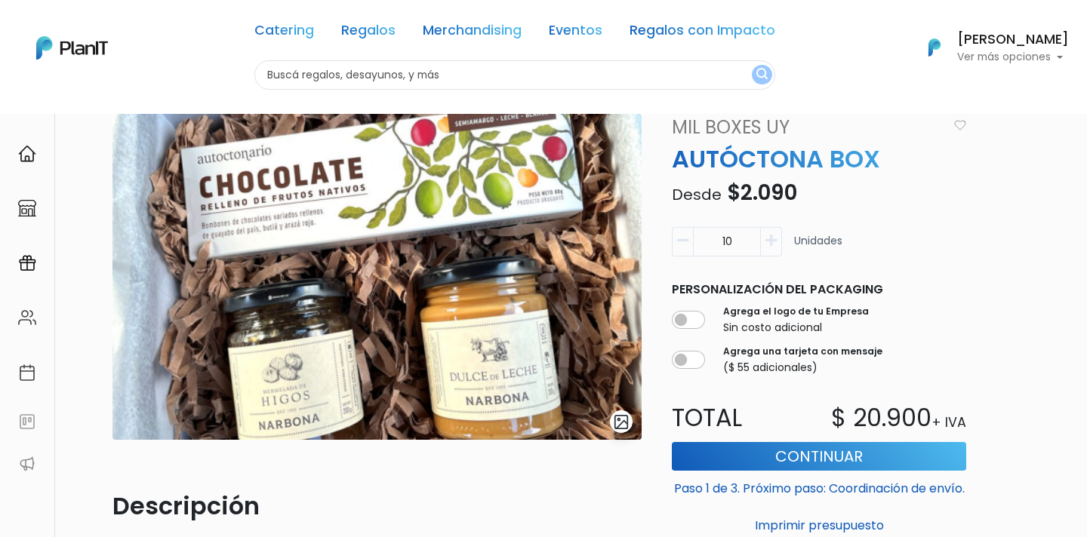
click at [625, 417] on img "submit" at bounding box center [621, 422] width 17 height 17
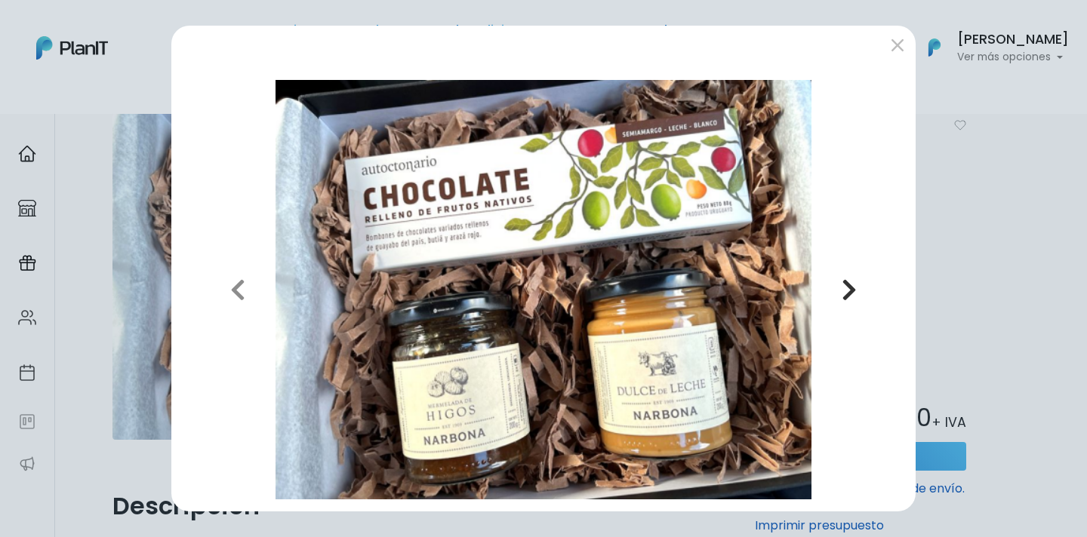
click at [858, 292] on button "Next" at bounding box center [850, 289] width 108 height 419
click at [851, 289] on icon "button" at bounding box center [849, 290] width 15 height 24
click at [237, 291] on icon "button" at bounding box center [237, 290] width 15 height 24
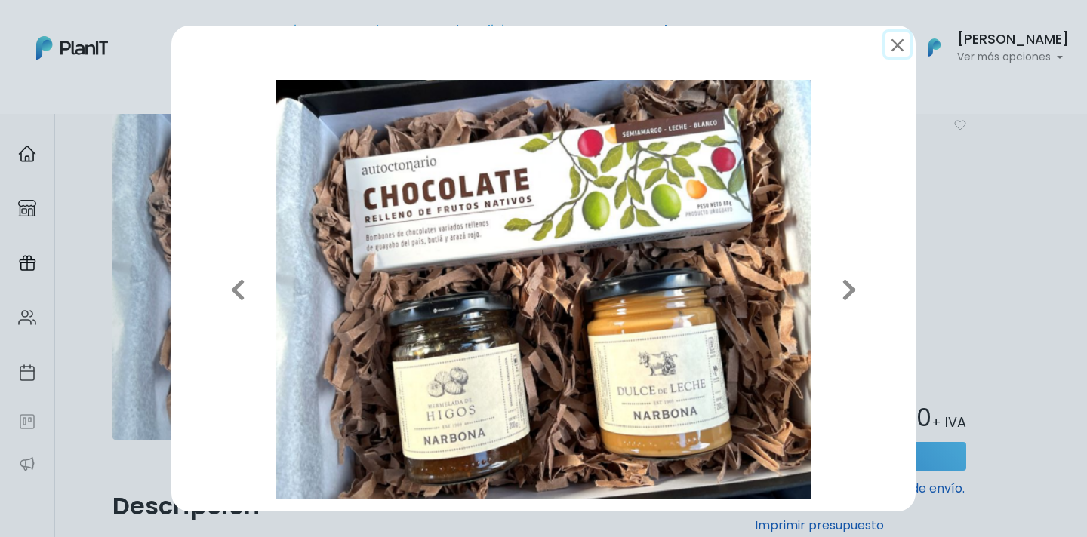
click at [895, 47] on button "submit" at bounding box center [897, 44] width 24 height 24
